Goal: Task Accomplishment & Management: Use online tool/utility

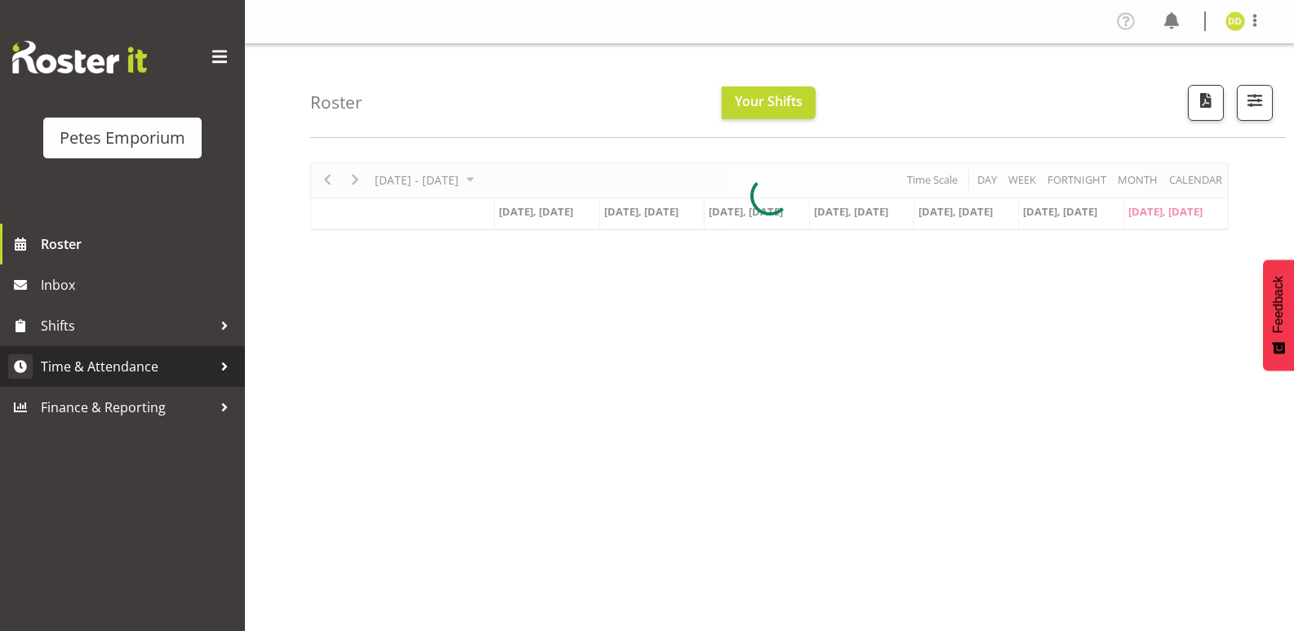
click at [154, 367] on span "Time & Attendance" at bounding box center [127, 366] width 172 height 25
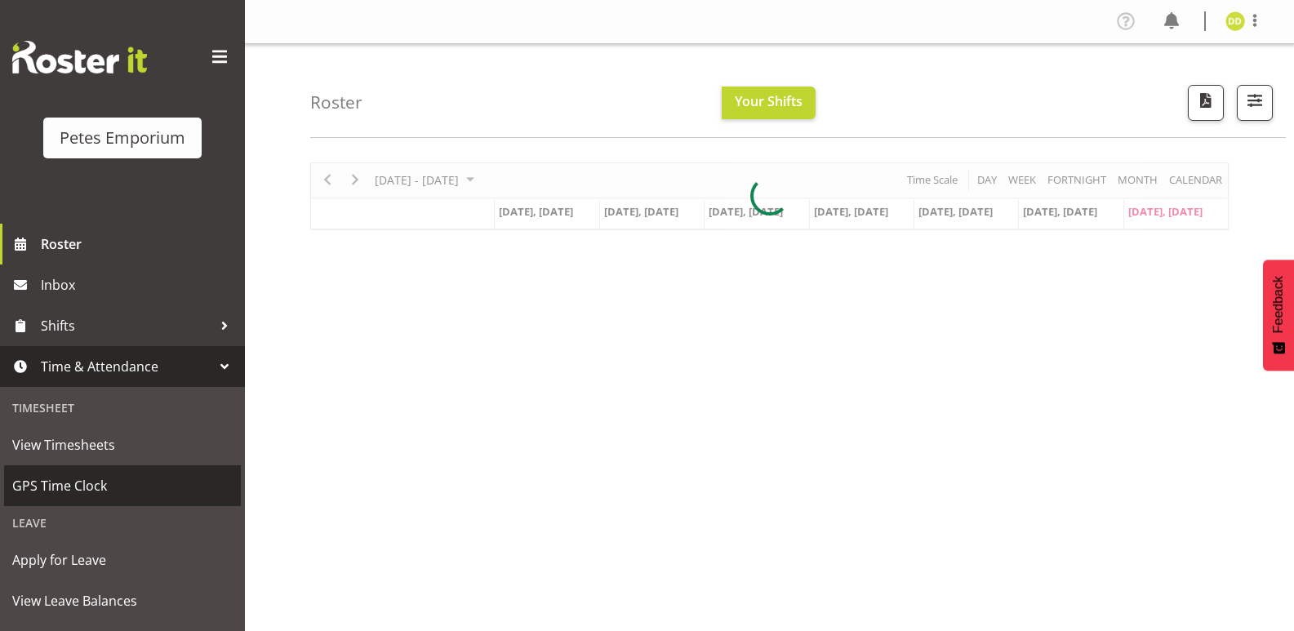
click at [103, 480] on span "GPS Time Clock" at bounding box center [122, 486] width 221 height 25
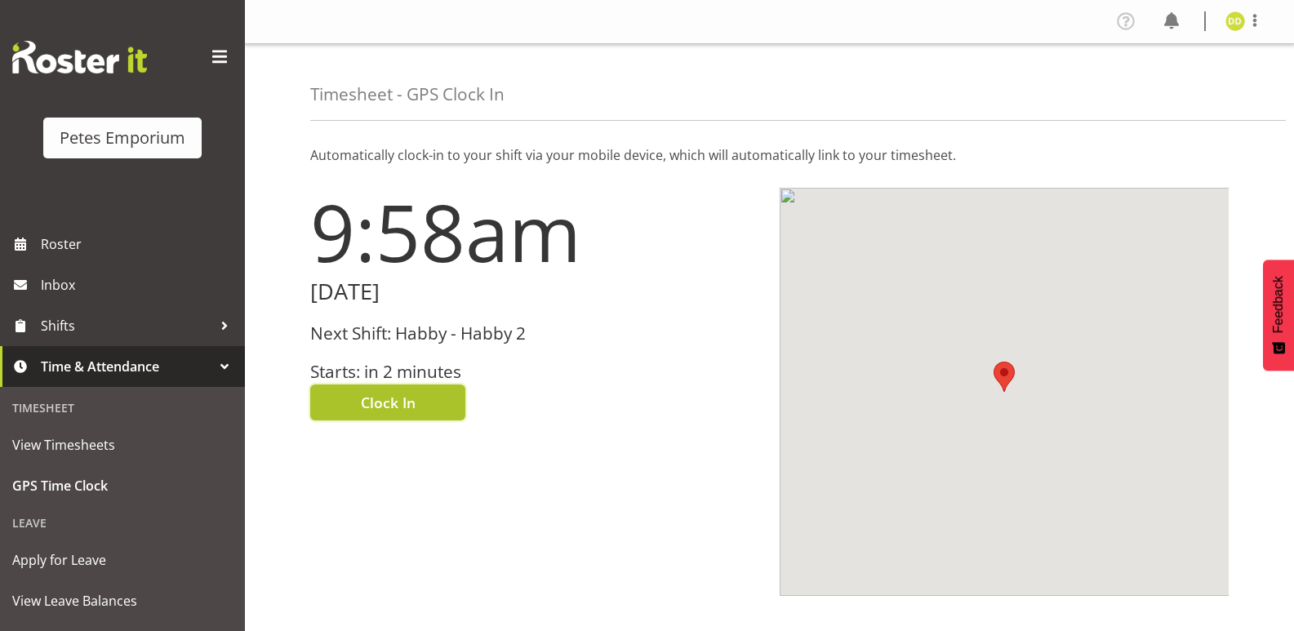
click at [434, 403] on button "Clock In" at bounding box center [387, 403] width 155 height 36
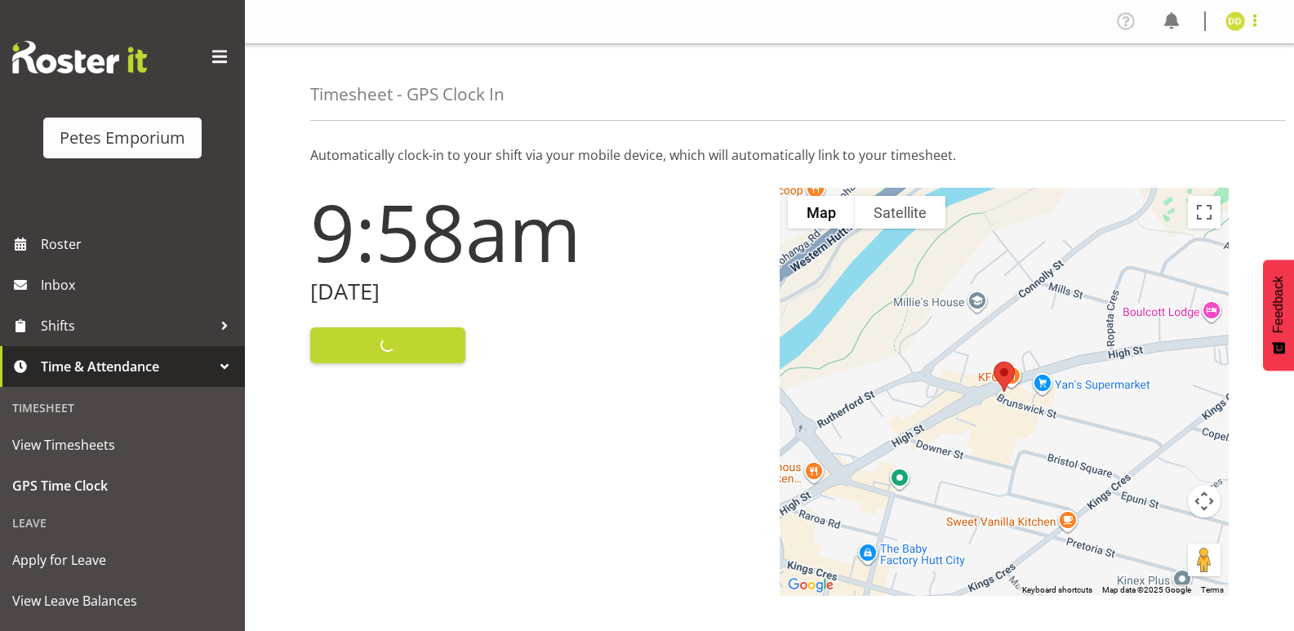
click at [1253, 17] on span at bounding box center [1255, 21] width 20 height 20
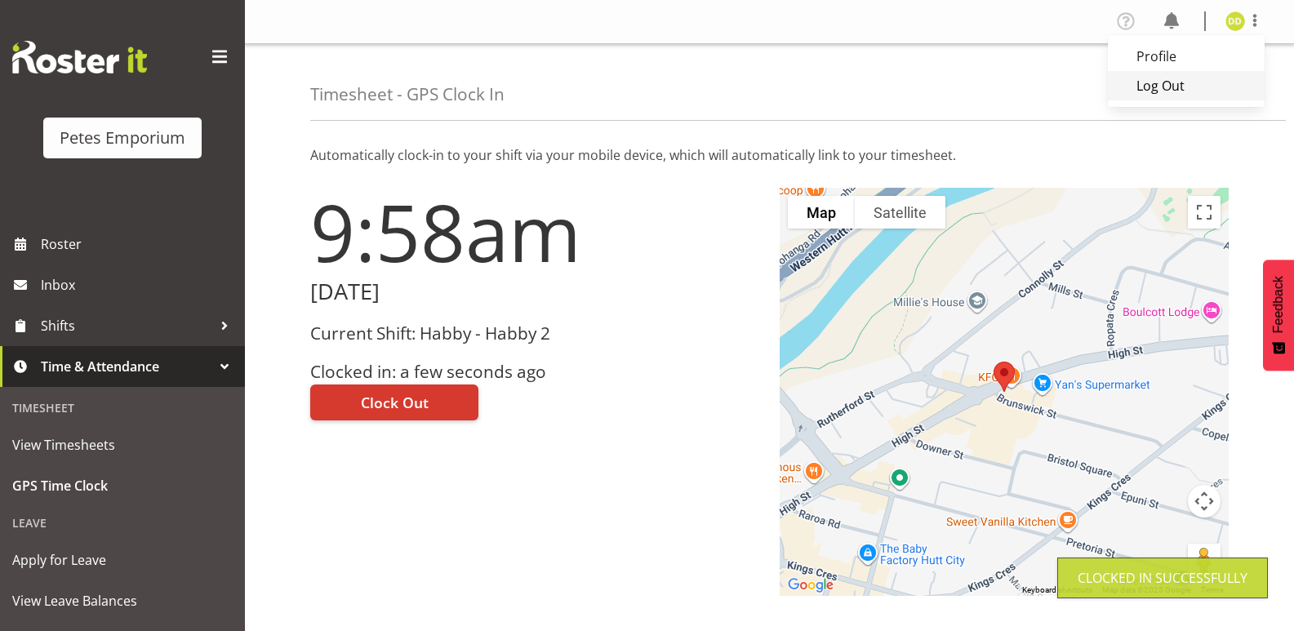
click at [1187, 87] on link "Log Out" at bounding box center [1186, 85] width 157 height 29
